Goal: Book appointment/travel/reservation

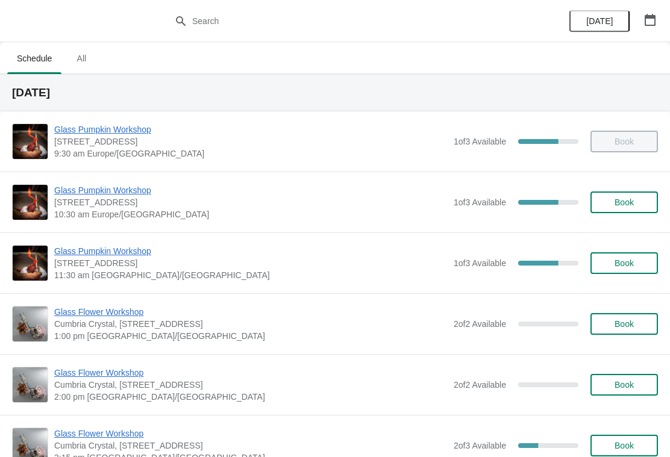
click at [650, 21] on icon "button" at bounding box center [650, 20] width 12 height 12
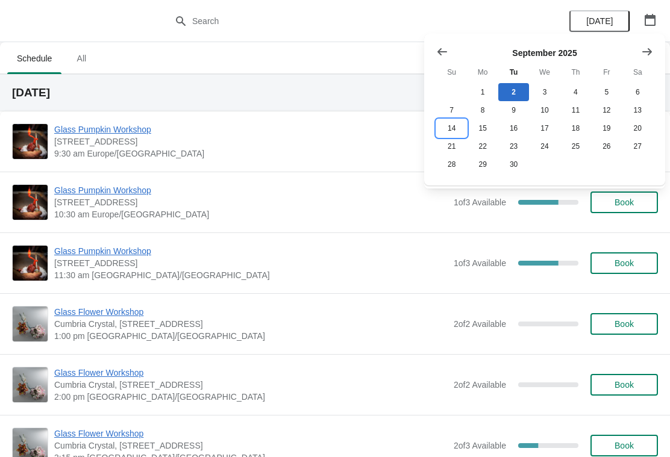
click at [454, 131] on button "14" at bounding box center [451, 128] width 31 height 18
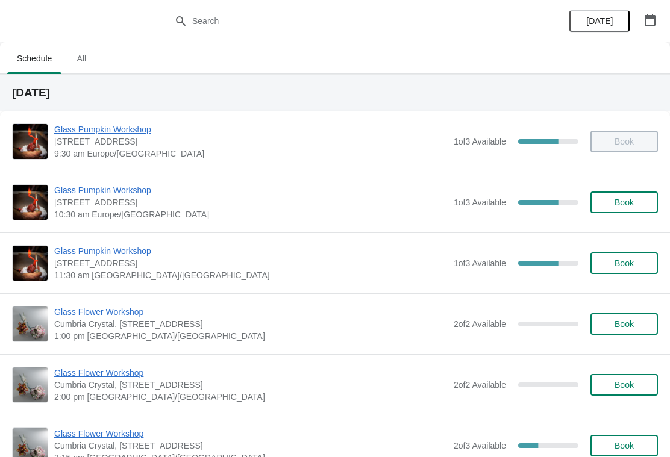
click at [644, 20] on icon "button" at bounding box center [650, 20] width 12 height 12
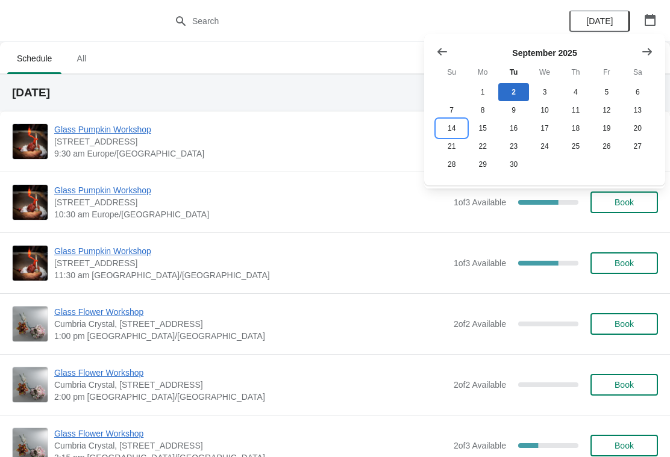
click at [463, 131] on button "14" at bounding box center [451, 128] width 31 height 18
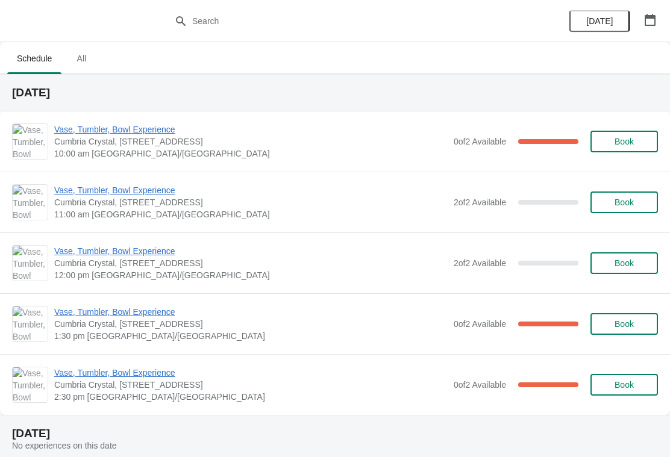
click at [633, 199] on span "Book" at bounding box center [624, 203] width 19 height 10
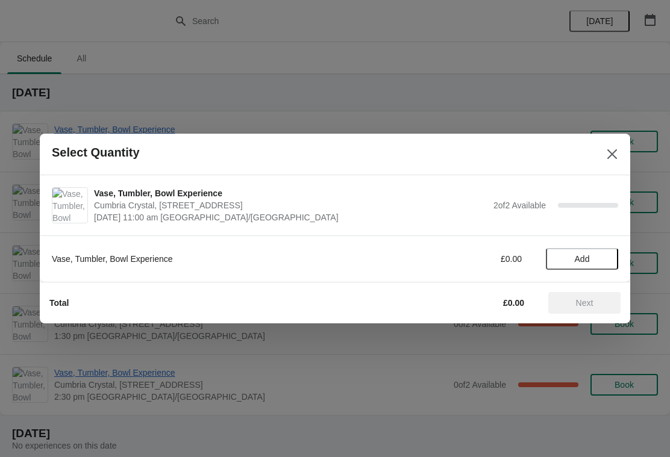
click at [597, 252] on button "Add" at bounding box center [582, 259] width 72 height 22
click at [606, 258] on icon at bounding box center [603, 259] width 13 height 13
click at [582, 306] on span "Next" at bounding box center [584, 303] width 17 height 10
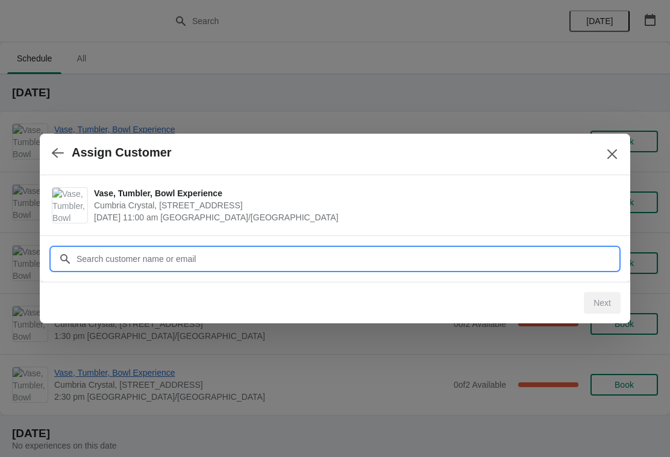
click at [185, 257] on input "Customer" at bounding box center [347, 259] width 542 height 22
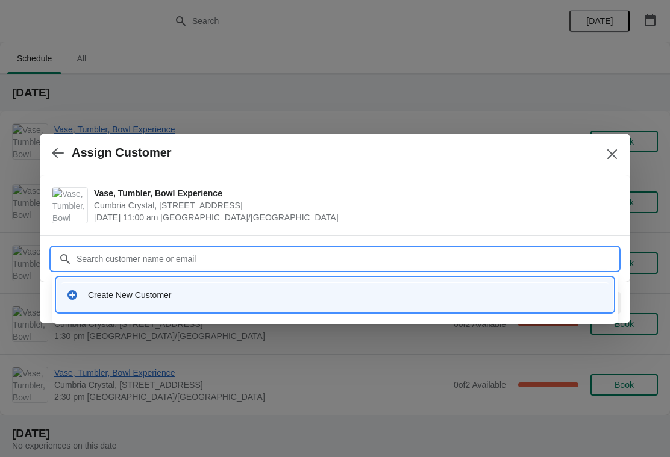
click at [91, 296] on div "Create New Customer" at bounding box center [346, 295] width 516 height 12
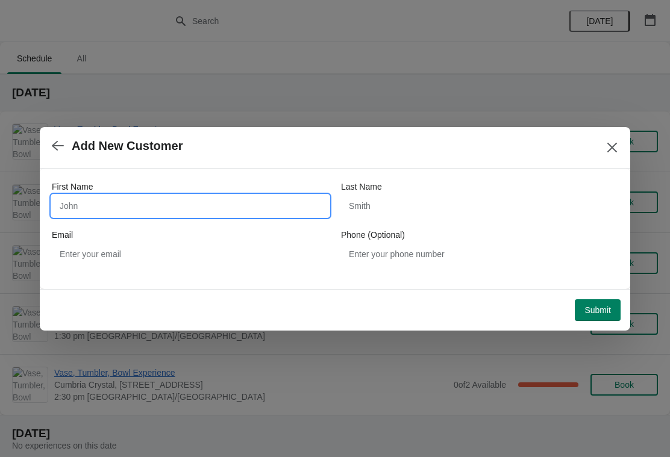
click at [151, 198] on input "First Name" at bounding box center [190, 206] width 277 height 22
type input "Yvonne"
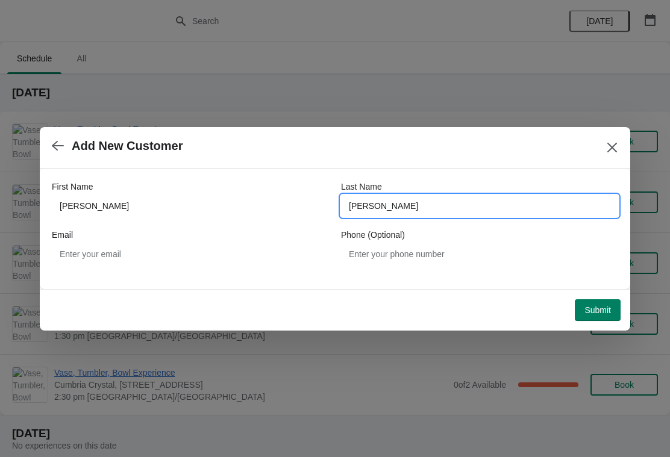
type input "Bremner"
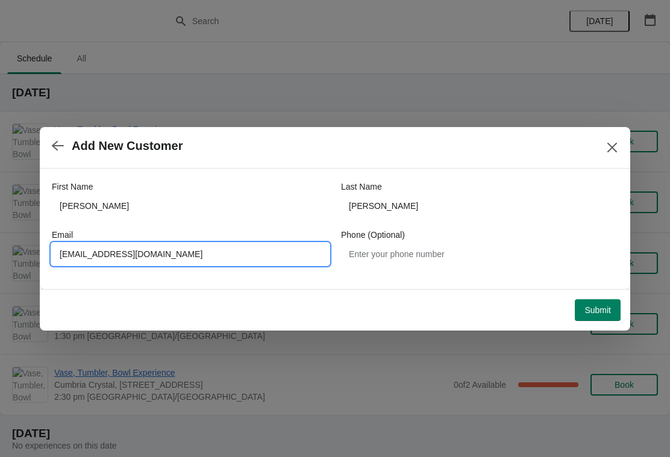
type input "r.bremner180@btinternet.com"
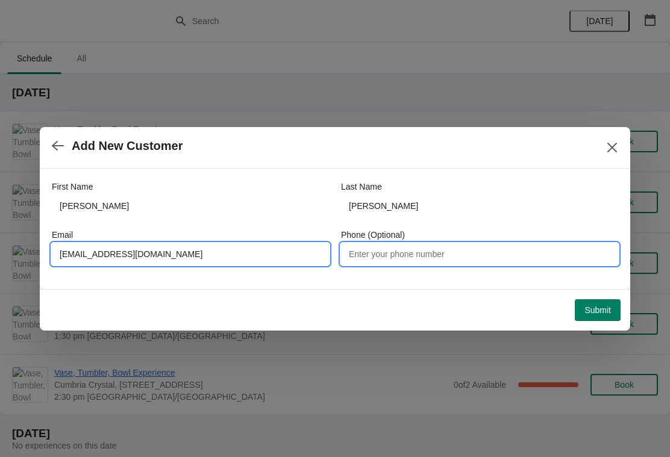
click at [475, 264] on input "Phone (Optional)" at bounding box center [479, 254] width 277 height 22
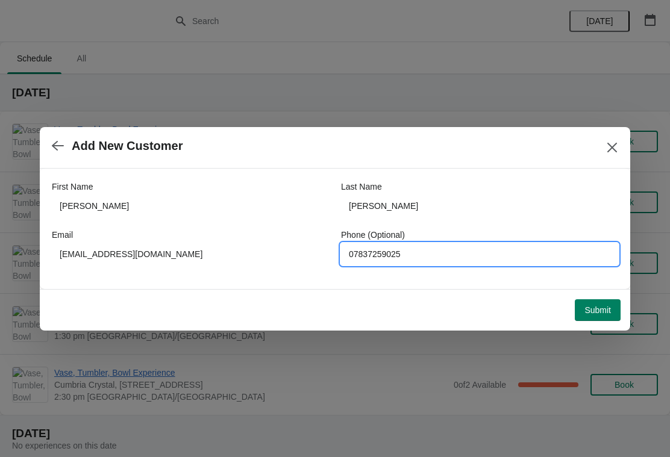
type input "07837259025"
click at [608, 308] on span "Submit" at bounding box center [598, 311] width 27 height 10
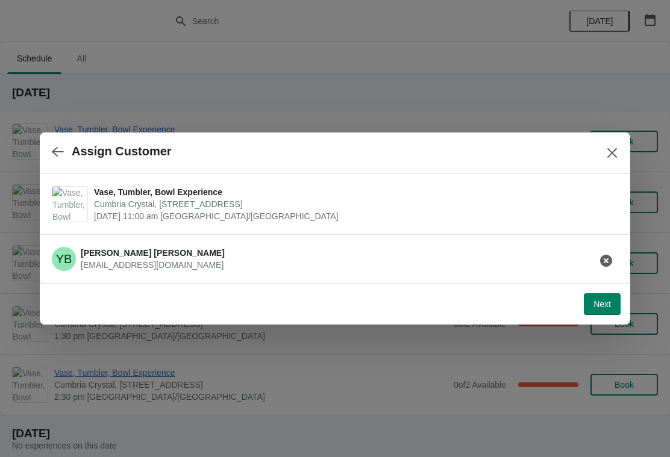
click at [603, 308] on span "Next" at bounding box center [602, 305] width 17 height 10
select select "Yes, I will collect"
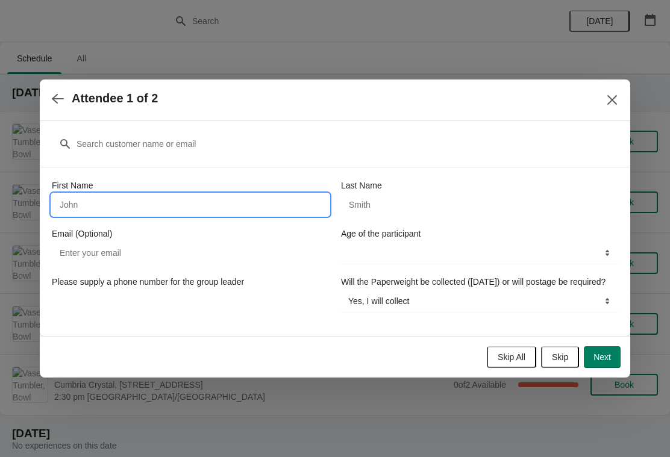
click at [284, 199] on input "First Name" at bounding box center [190, 205] width 277 height 22
type input "Yvonne"
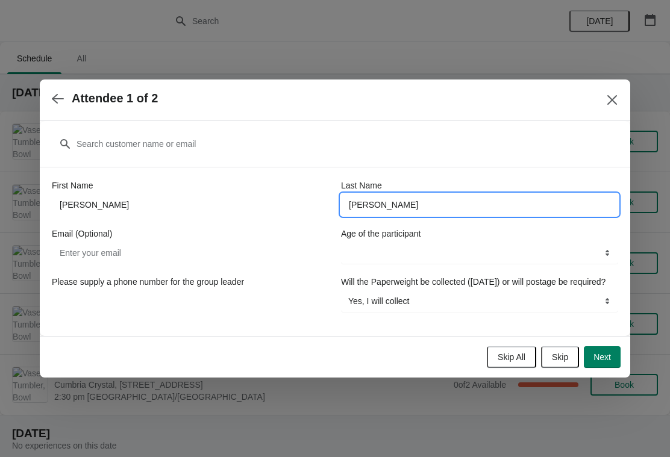
type input "Bremner"
click at [295, 244] on input "Email (Optional)" at bounding box center [190, 253] width 277 height 22
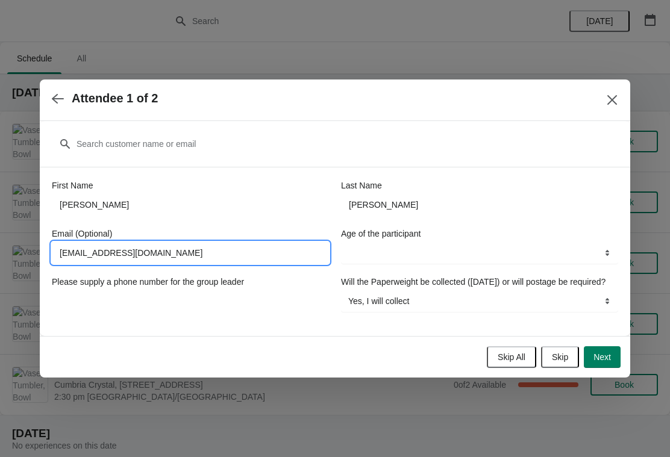
type input "r.bremner180@btinternet.com"
click at [448, 249] on select "16+ years" at bounding box center [479, 253] width 277 height 22
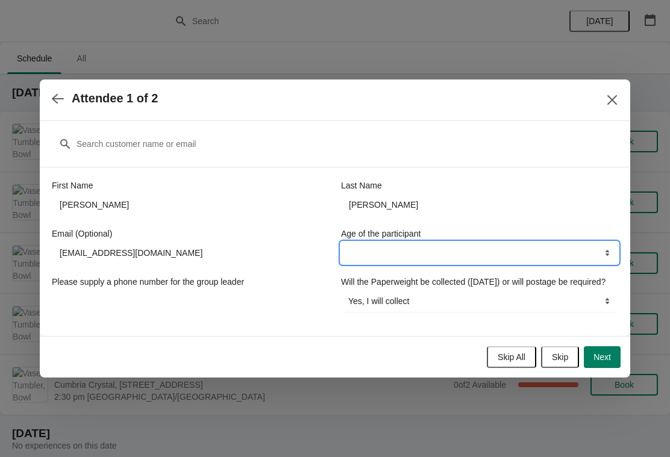
select select "16+ years"
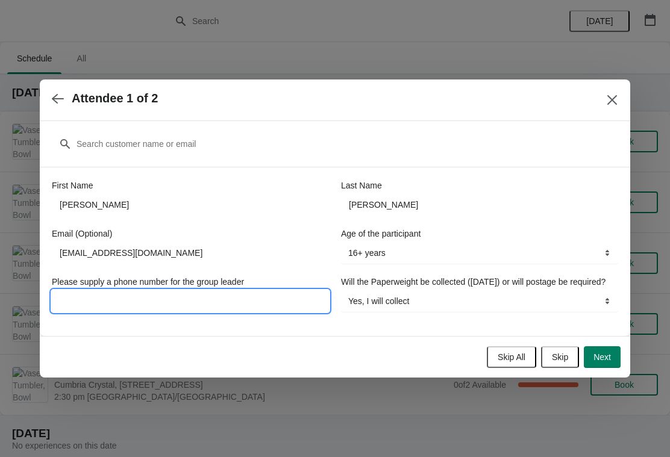
click at [242, 297] on input "Please supply a phone number for the group leader" at bounding box center [190, 301] width 277 height 22
click at [164, 290] on input "Please supply a phone number for the group leader" at bounding box center [190, 301] width 277 height 22
type input "07837259025"
click at [611, 362] on span "Next" at bounding box center [602, 358] width 17 height 10
select select
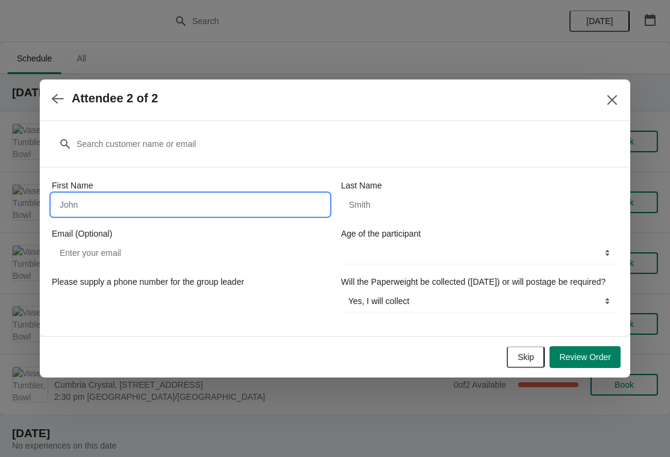
click at [134, 196] on input "First Name" at bounding box center [190, 205] width 277 height 22
type input "Robert"
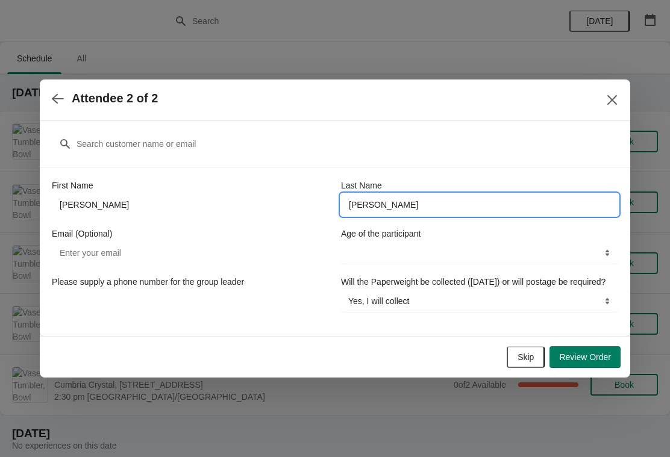
type input "Bremner"
click at [209, 244] on input "Email (Optional)" at bounding box center [190, 253] width 277 height 22
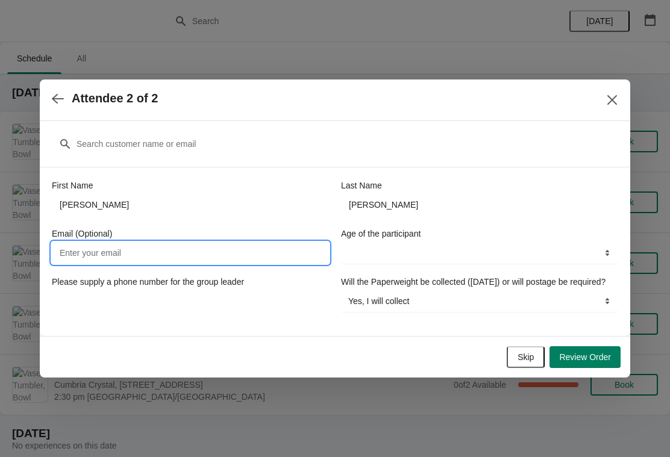
type input "e"
type input "r.bremner180@btinernet.com"
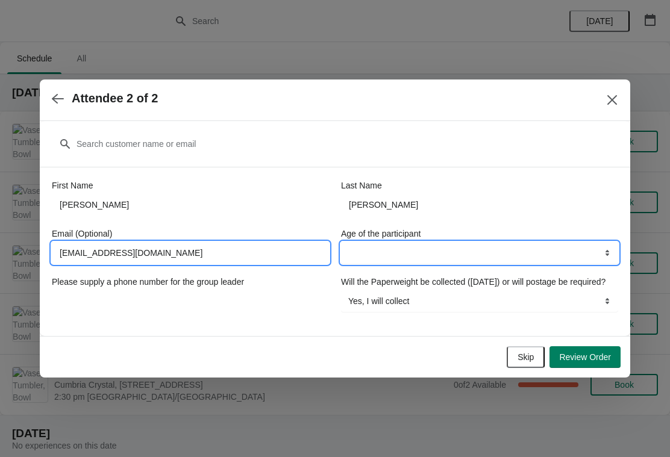
click at [477, 255] on select "16+ years" at bounding box center [479, 253] width 277 height 22
select select "16+ years"
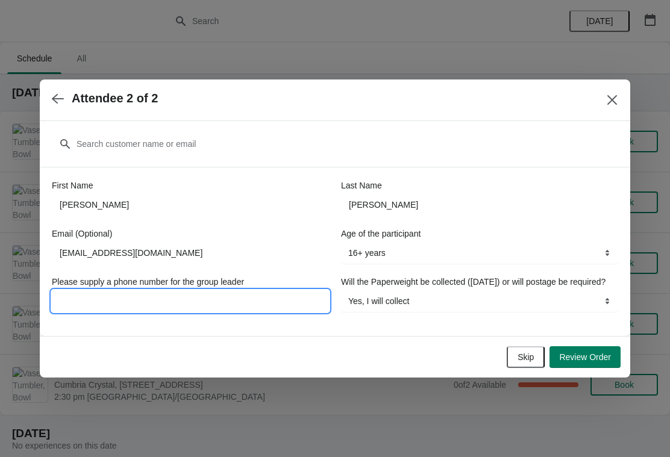
click at [221, 291] on input "Please supply a phone number for the group leader" at bounding box center [190, 301] width 277 height 22
type input "07837259"
